Goal: Find specific page/section: Find specific page/section

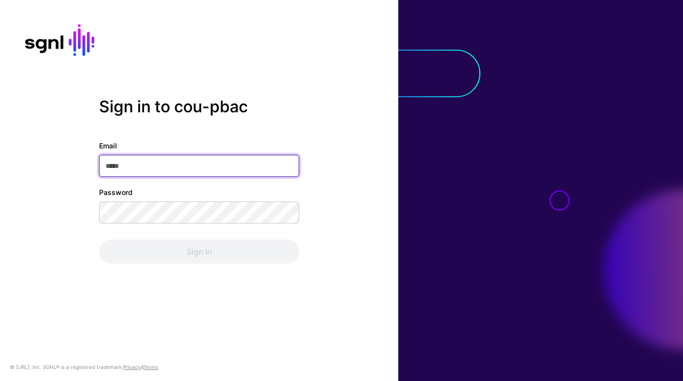
click at [143, 169] on input "Email" at bounding box center [199, 166] width 200 height 22
click at [0, 380] on com-1password-button at bounding box center [0, 381] width 0 height 0
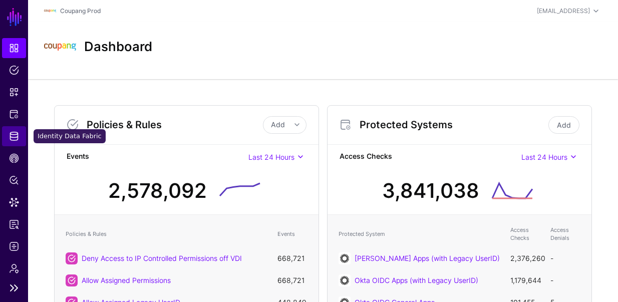
click at [16, 131] on span "Identity Data Fabric" at bounding box center [14, 136] width 10 height 10
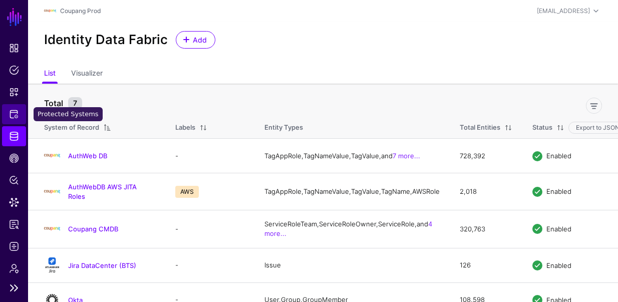
click at [8, 117] on link "Protected Systems" at bounding box center [14, 114] width 24 height 20
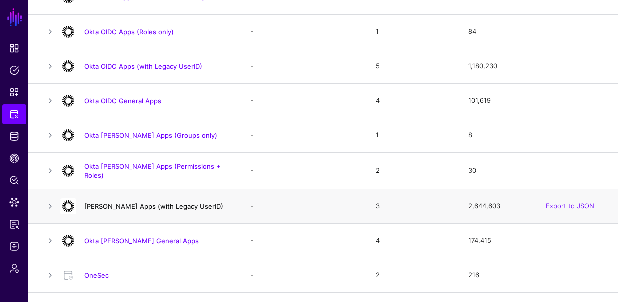
scroll to position [698, 0]
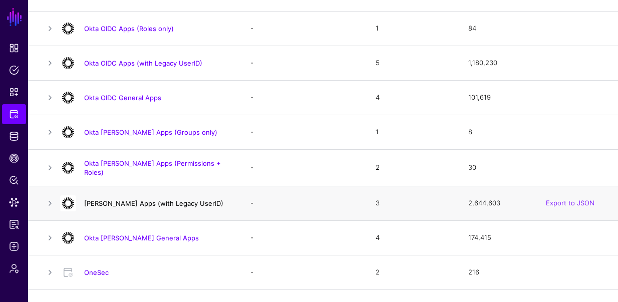
click at [127, 199] on link "[PERSON_NAME] Apps (with Legacy UserID)" at bounding box center [153, 203] width 139 height 8
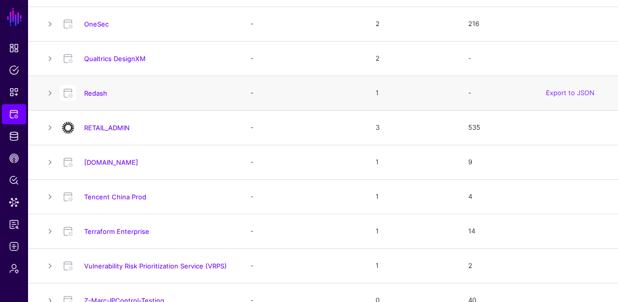
scroll to position [947, 0]
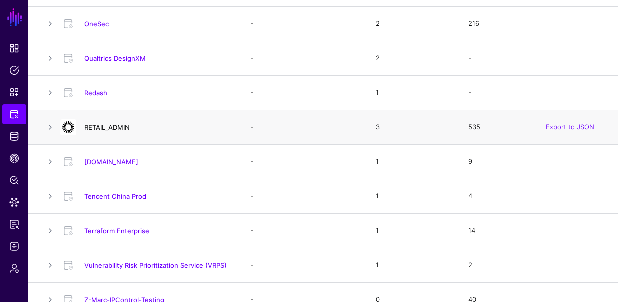
click at [106, 123] on link "RETAIL_ADMIN" at bounding box center [107, 127] width 46 height 8
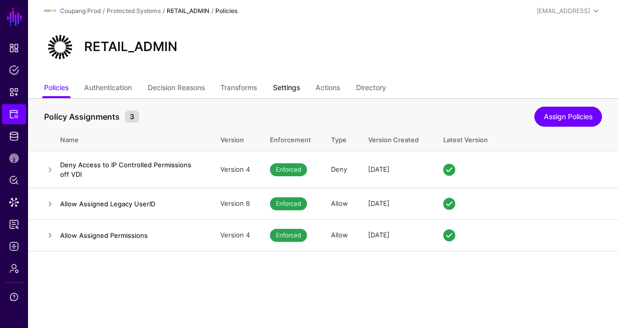
click at [300, 87] on link "Settings" at bounding box center [286, 88] width 27 height 19
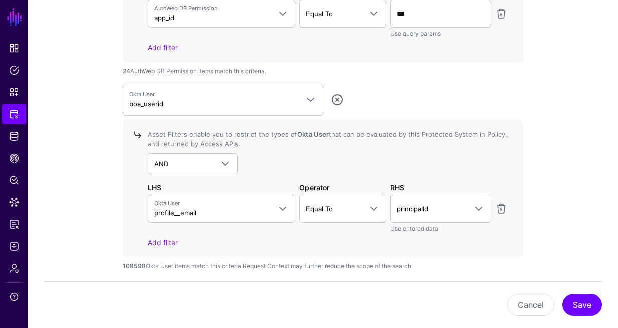
scroll to position [1041, 0]
